Goal: Task Accomplishment & Management: Manage account settings

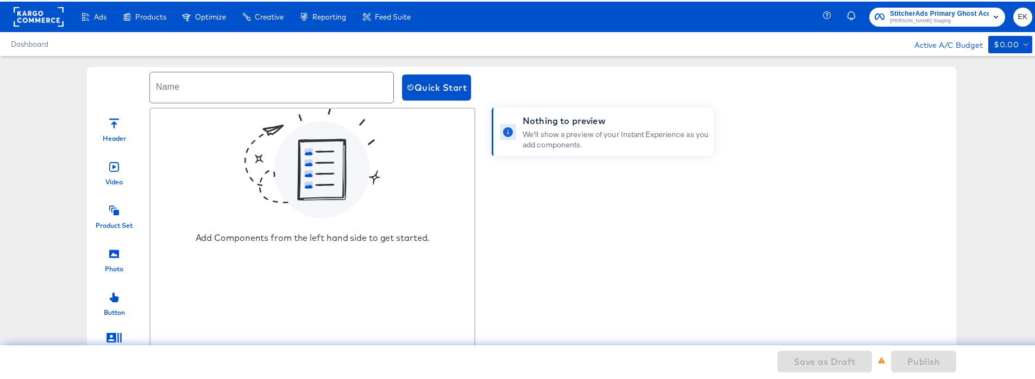
scroll to position [23, 0]
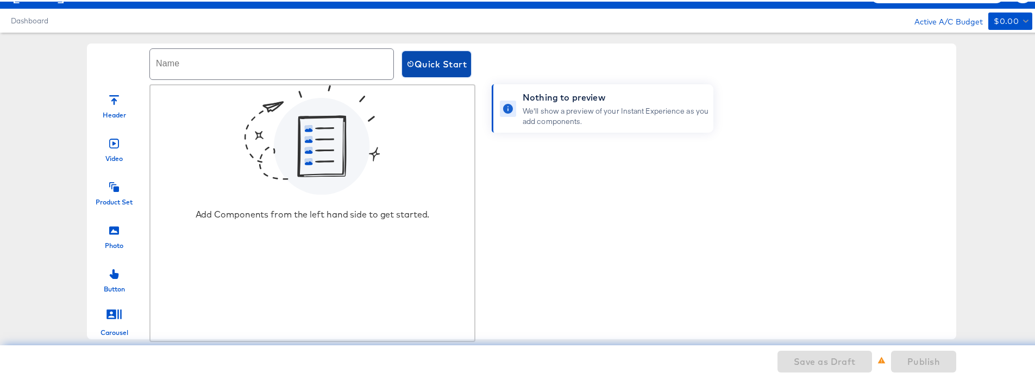
click at [457, 62] on span "Quick Start" at bounding box center [436, 62] width 60 height 15
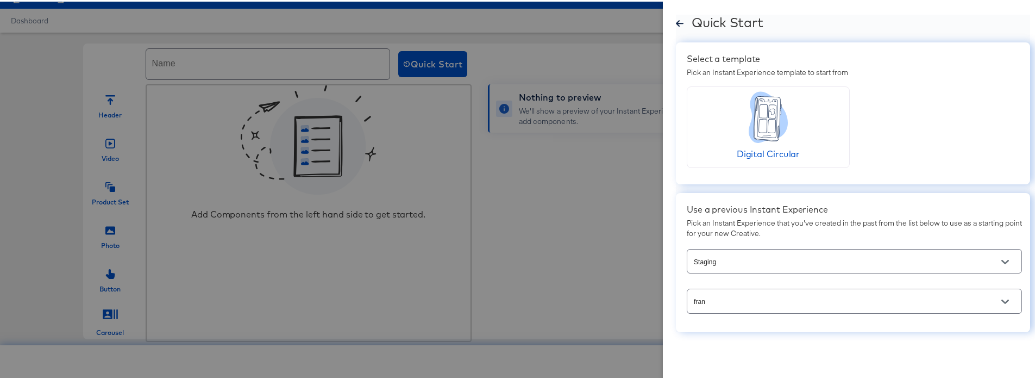
click at [721, 243] on input "fran" at bounding box center [846, 299] width 309 height 12
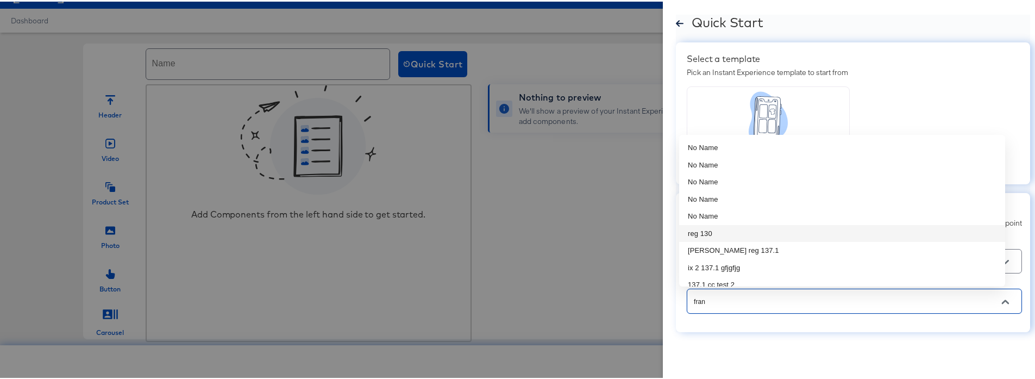
click at [768, 238] on li "reg 130" at bounding box center [842, 231] width 326 height 17
type input "reg 130"
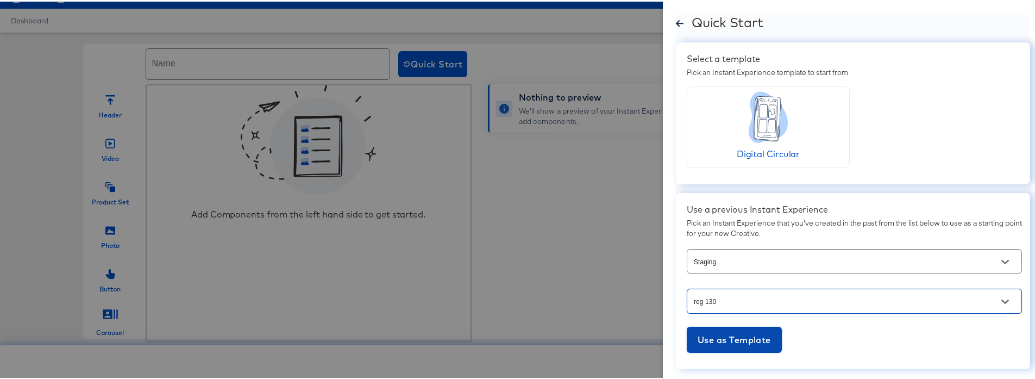
click at [740, 243] on span "Use as Template" at bounding box center [734, 337] width 73 height 15
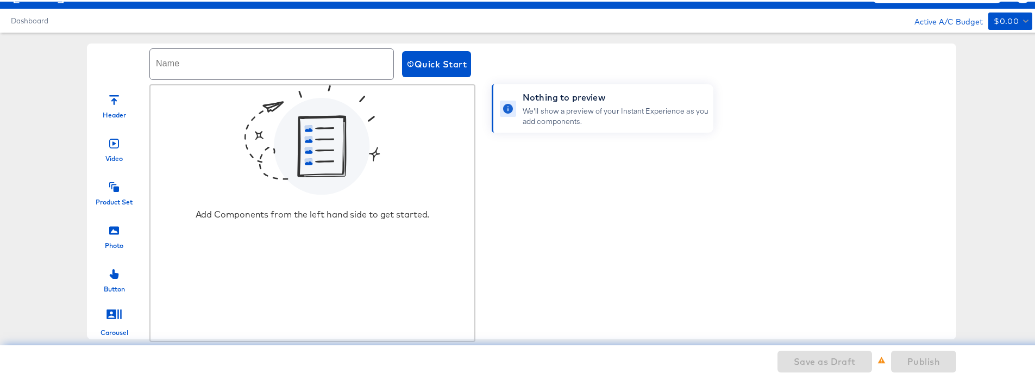
scroll to position [0, 0]
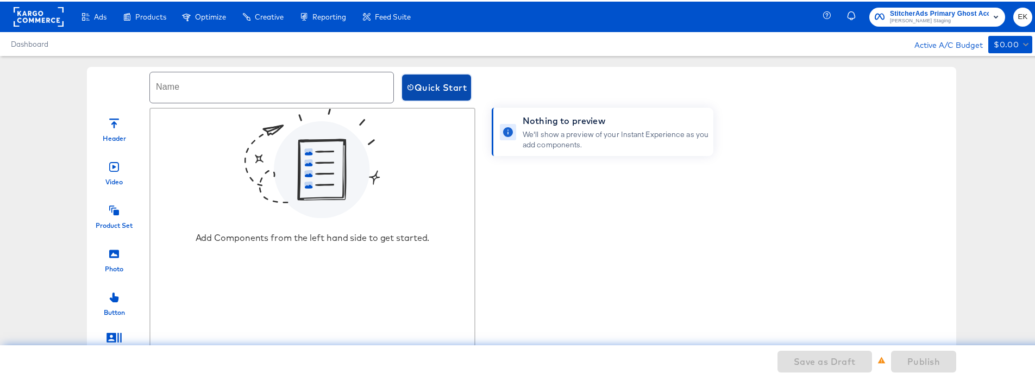
click at [436, 89] on span "Quick Start" at bounding box center [436, 85] width 60 height 15
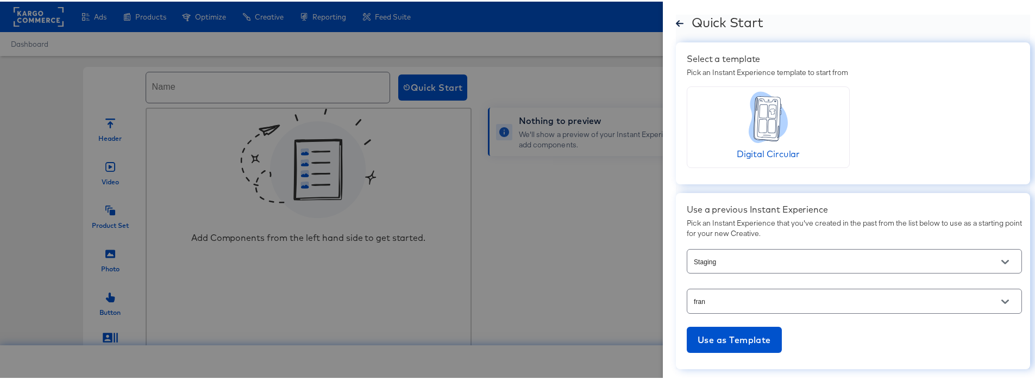
click at [1001, 243] on icon "Open" at bounding box center [1005, 300] width 8 height 8
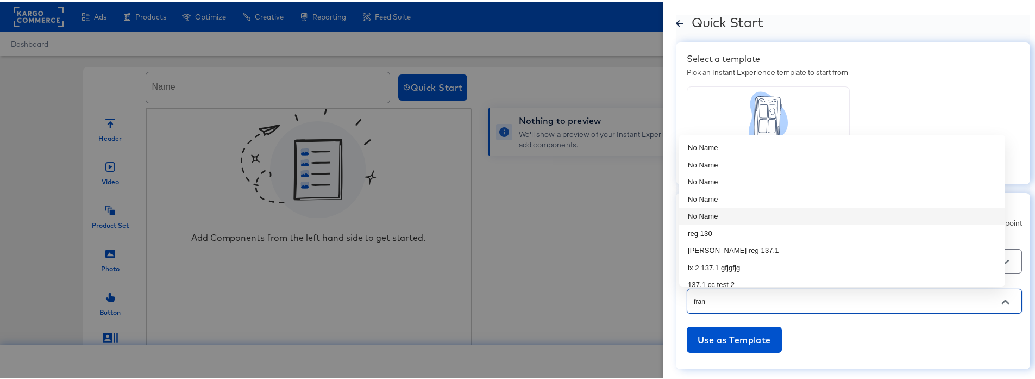
click at [721, 217] on li "No Name" at bounding box center [842, 214] width 326 height 17
type input "No Name"
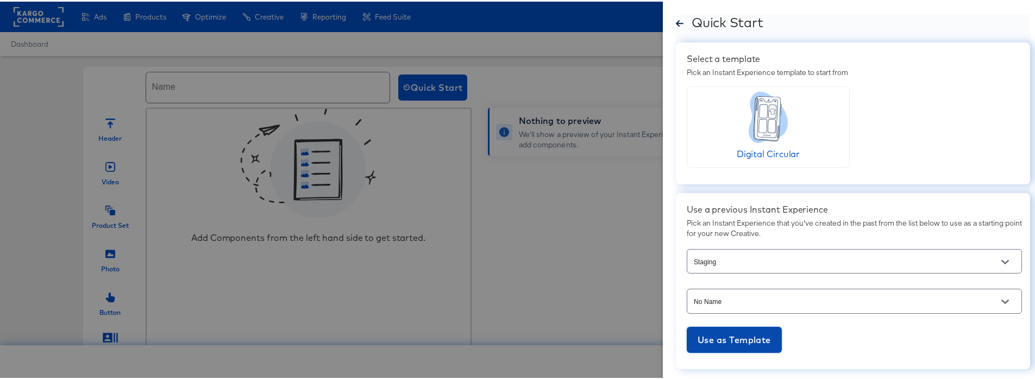
click at [742, 243] on span "Use as Template" at bounding box center [734, 337] width 73 height 15
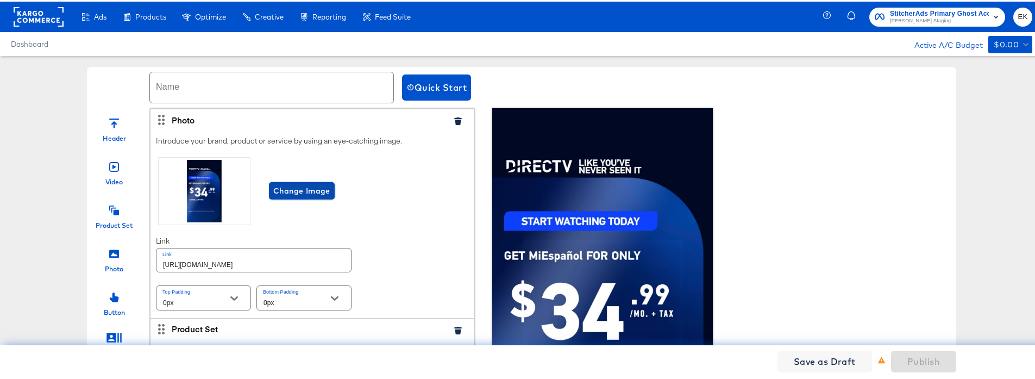
click at [274, 186] on span "Change Image" at bounding box center [301, 190] width 57 height 14
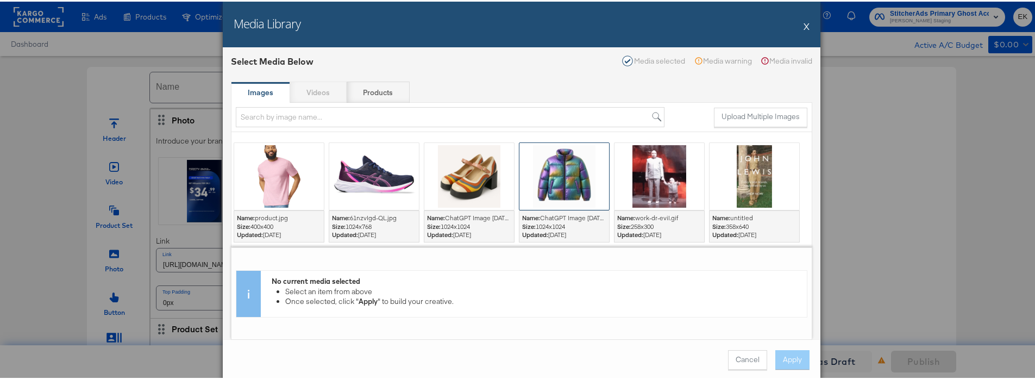
click at [544, 183] on div at bounding box center [564, 174] width 90 height 67
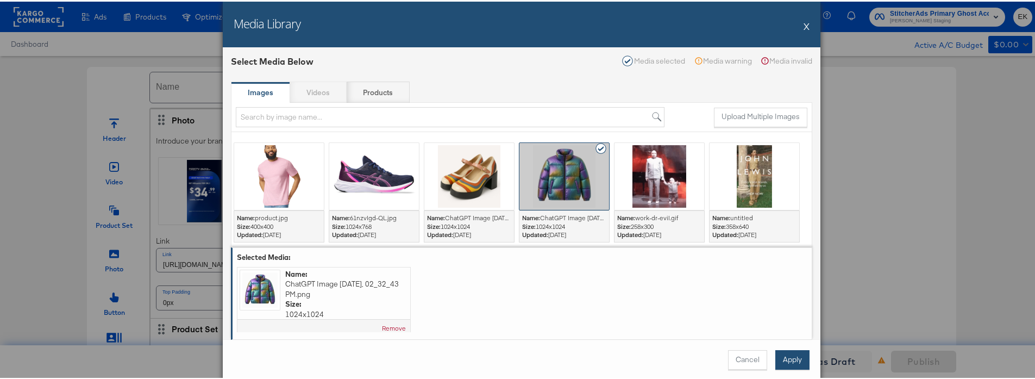
click at [793, 243] on button "Apply" at bounding box center [792, 358] width 34 height 20
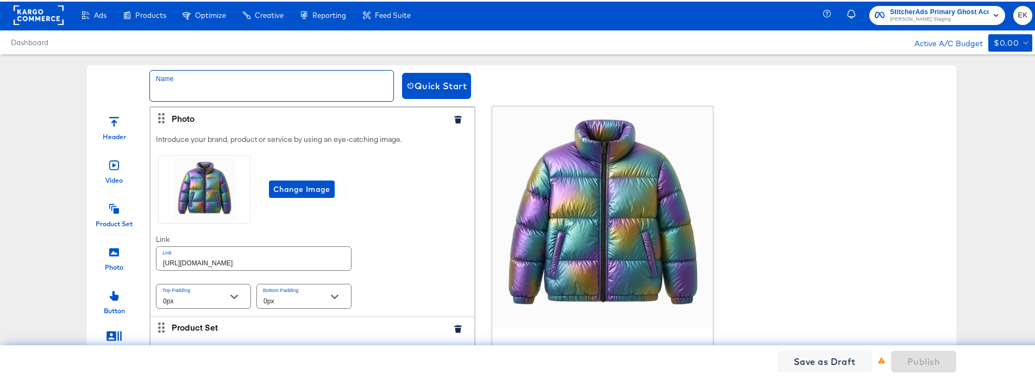
click at [164, 86] on input "text" at bounding box center [271, 84] width 243 height 30
type input "My IX"
click at [919, 243] on span "Publish" at bounding box center [923, 359] width 33 height 15
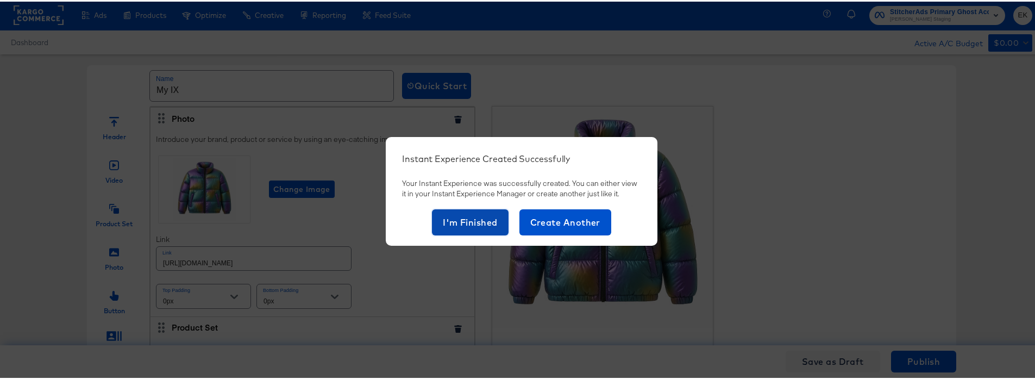
click at [460, 221] on span "I'm Finished" at bounding box center [470, 220] width 55 height 15
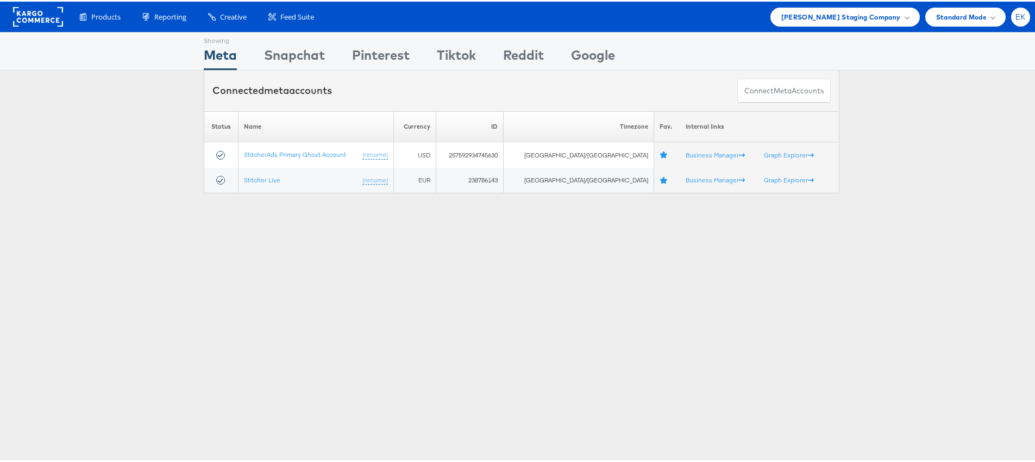
click at [1016, 15] on span "EK" at bounding box center [1021, 15] width 10 height 7
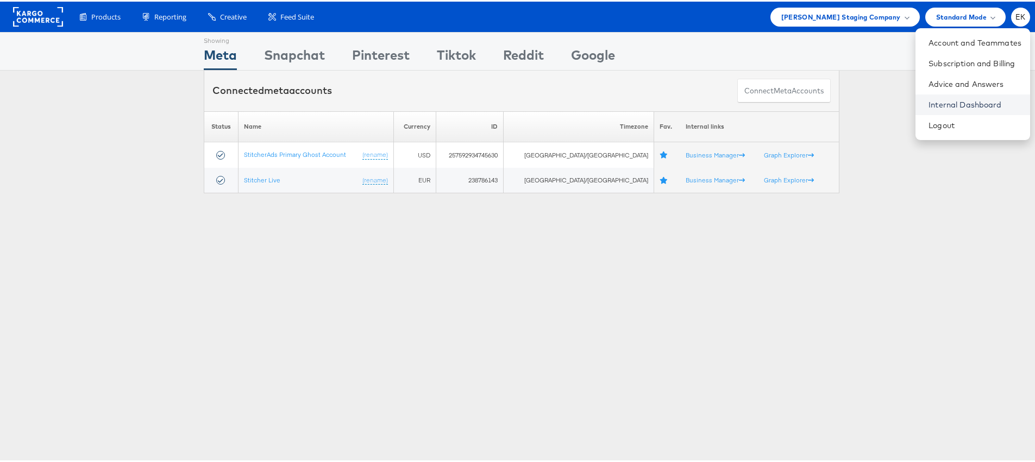
click at [947, 99] on link "Internal Dashboard" at bounding box center [975, 103] width 93 height 11
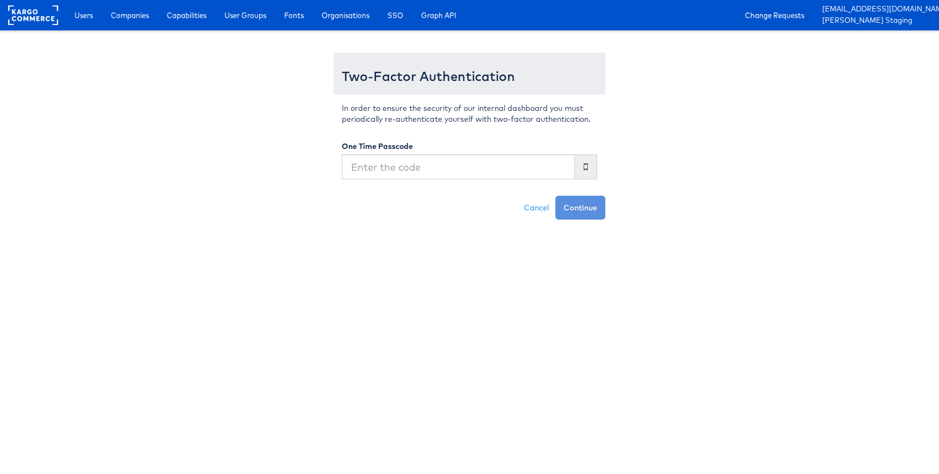
click at [421, 181] on div "In order to ensure the security of our internal dashboard you must periodically…" at bounding box center [470, 145] width 272 height 101
click at [423, 170] on input "text" at bounding box center [458, 166] width 233 height 25
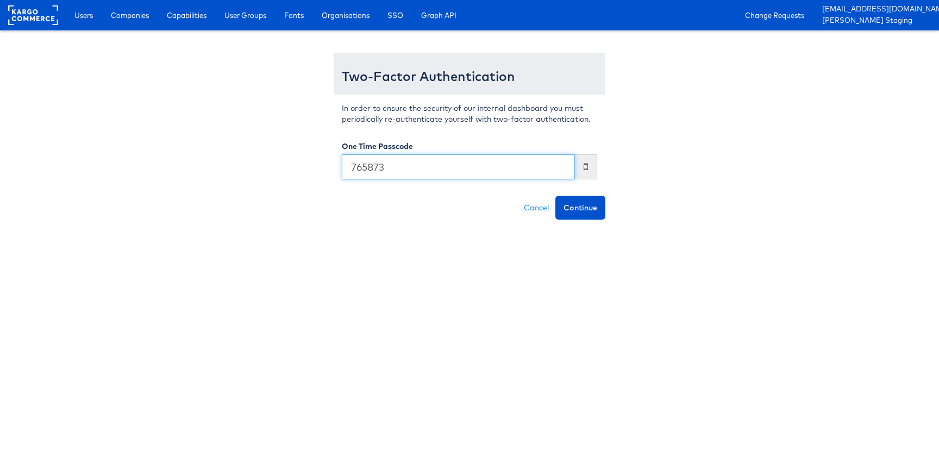
type input "765873"
click at [555, 196] on button "Continue" at bounding box center [580, 208] width 50 height 24
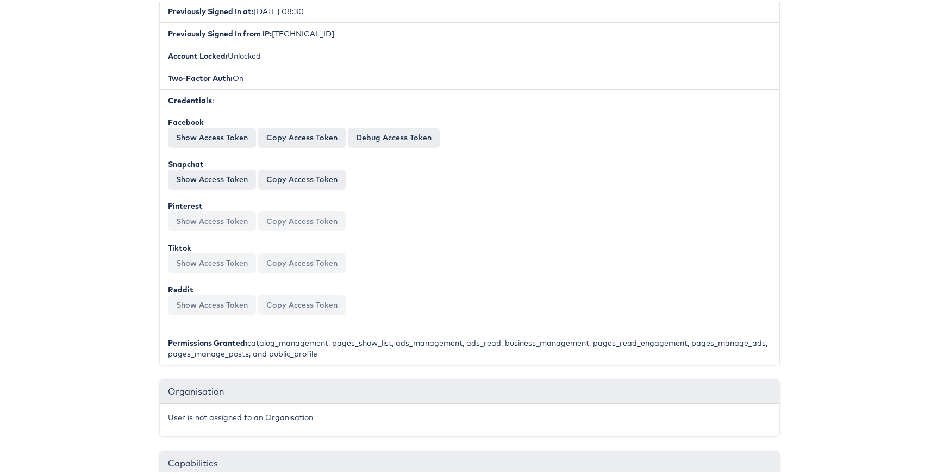
scroll to position [367, 0]
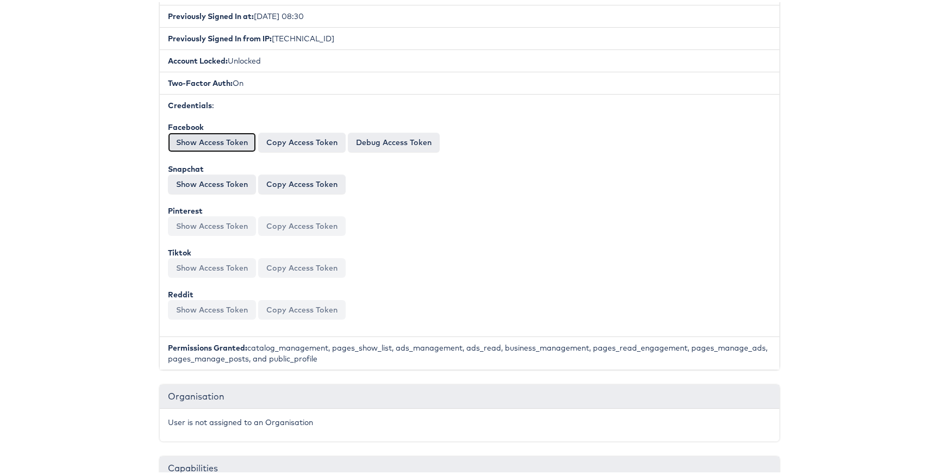
click at [208, 137] on button "Show Access Token" at bounding box center [212, 140] width 88 height 20
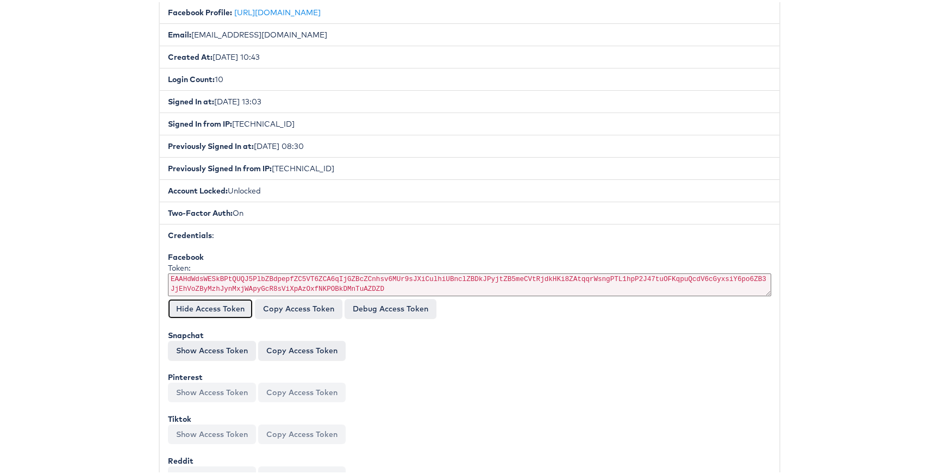
scroll to position [220, 0]
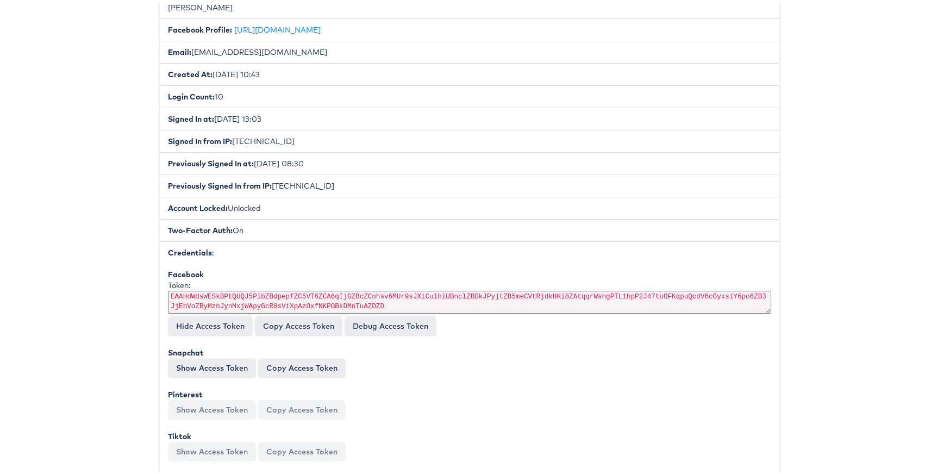
click at [504, 337] on div "Facebook Token: EAAHdWdsWESkBPtQUQJ5PlbZBdpepfZC5VT6ZCA6qIjGZBcZCnhsv6MUr9sJXiC…" at bounding box center [469, 384] width 603 height 234
click at [216, 328] on button "Hide Access Token" at bounding box center [210, 324] width 85 height 20
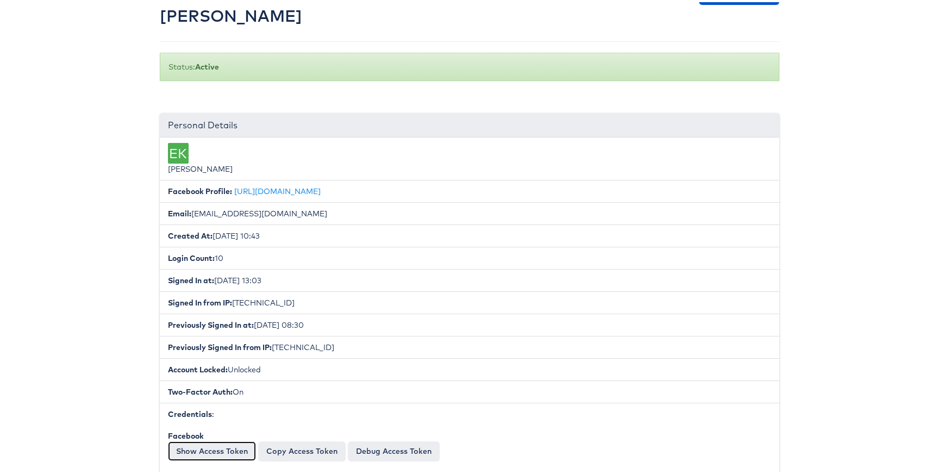
scroll to position [0, 0]
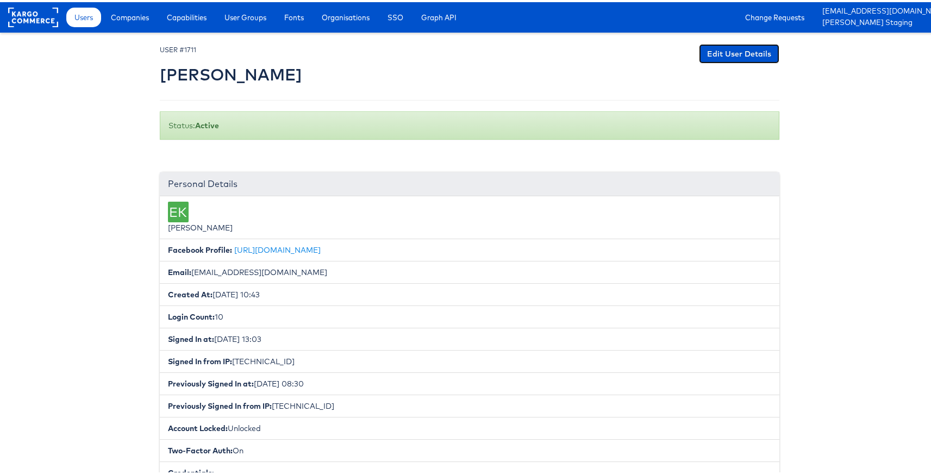
click at [738, 57] on link "Edit User Details" at bounding box center [739, 52] width 80 height 20
click at [728, 54] on link "Edit User Details" at bounding box center [739, 52] width 80 height 20
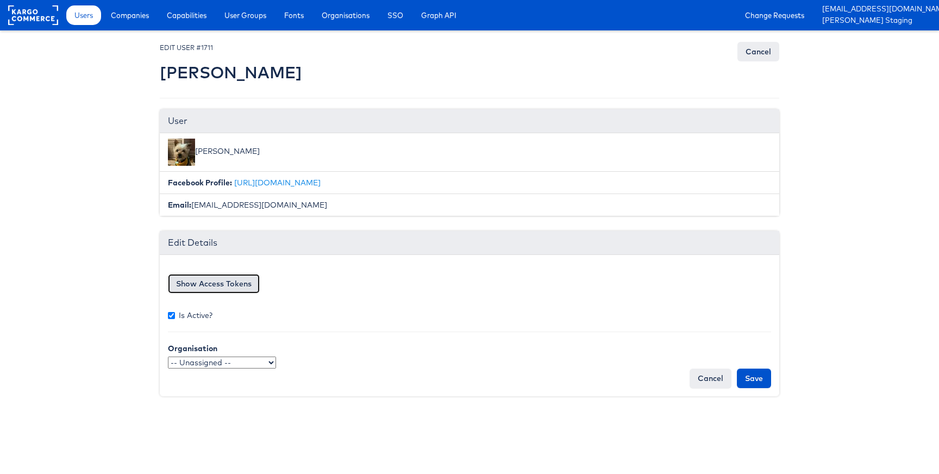
click at [223, 282] on button "Show Access Tokens" at bounding box center [214, 284] width 92 height 20
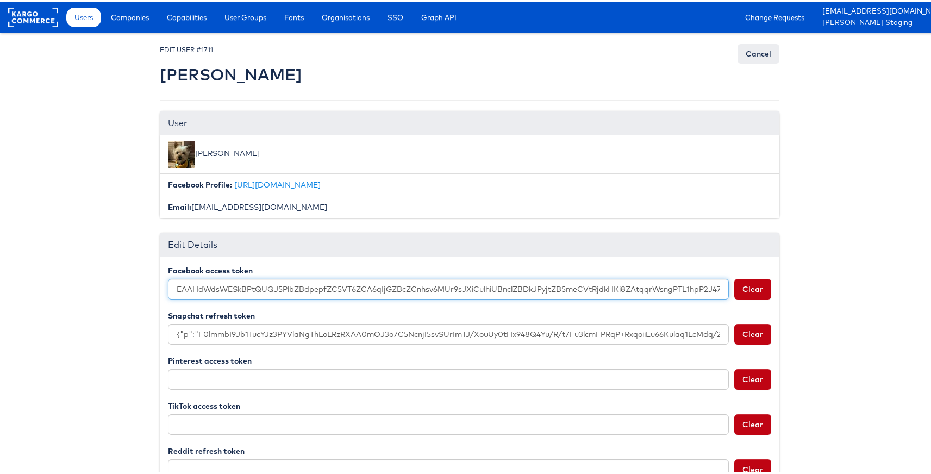
drag, startPoint x: 172, startPoint y: 287, endPoint x: 474, endPoint y: 310, distance: 302.4
click at [473, 309] on div "Facebook access token EAAHdWdsWESkBPtQUQJ5PlbZBdpepfZC5VT6ZCA6qIjGZBcZCnhsv6MUr…" at bounding box center [469, 376] width 603 height 226
click at [773, 303] on div "Facebook access token EAAHdWdsWESkBPtQUQJ5PlbZBdpepfZC5VT6ZCA6qIjGZBcZCnhsv6MUr…" at bounding box center [469, 438] width 619 height 367
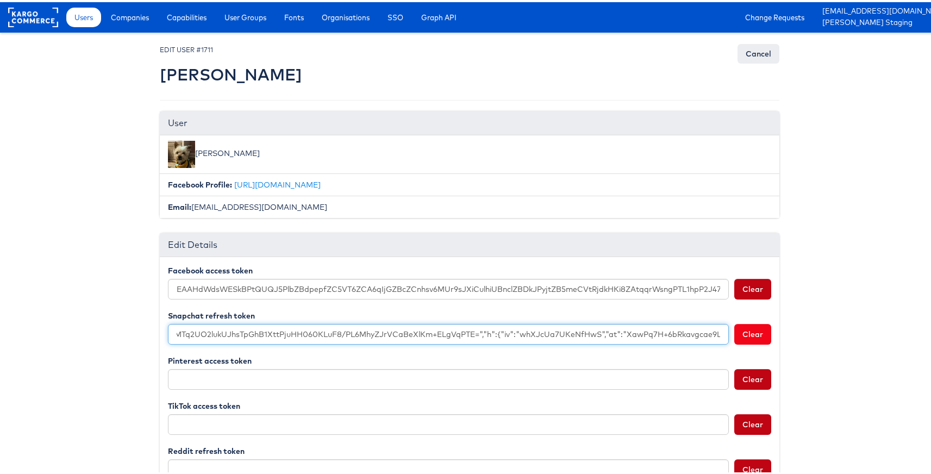
scroll to position [0, 2061]
drag, startPoint x: 170, startPoint y: 332, endPoint x: 735, endPoint y: 333, distance: 565.7
click at [735, 333] on div "{"p":"F0lmmbI9Jb1TucYJz3PYVlaNgThLoLRzRXAA0mOJ3o7C5NcnjI5svSUrImTJ/XouUy0tHx948…" at bounding box center [469, 332] width 603 height 21
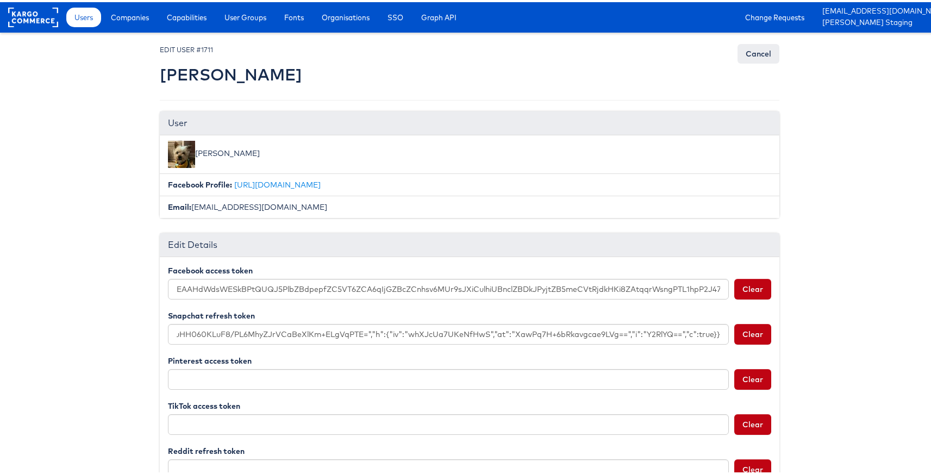
scroll to position [0, 0]
click at [883, 310] on body "Users Companies Capabilities User Groups Fonts Organisations SSO Graph API Chan…" at bounding box center [469, 318] width 939 height 637
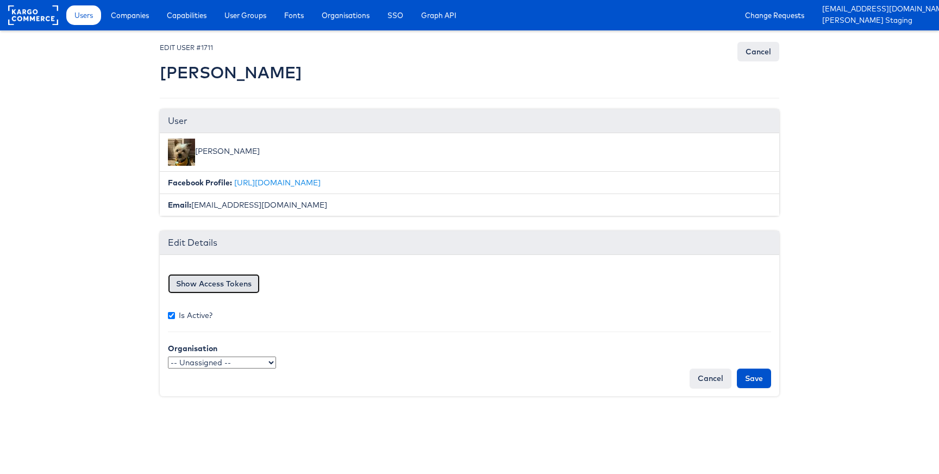
click at [230, 286] on button "Show Access Tokens" at bounding box center [214, 284] width 92 height 20
